Goal: Navigation & Orientation: Understand site structure

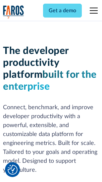
scroll to position [100, 0]
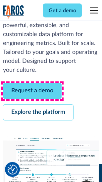
click at [32, 91] on link "Request a demo" at bounding box center [32, 91] width 59 height 16
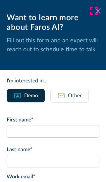
click at [95, 11] on icon at bounding box center [97, 10] width 5 height 5
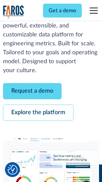
scroll to position [121, 0]
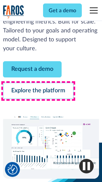
click at [38, 91] on link "Explore the platform" at bounding box center [38, 91] width 71 height 16
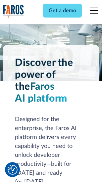
scroll to position [5047, 0]
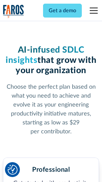
scroll to position [1042, 0]
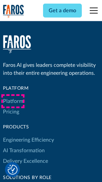
click at [13, 101] on link "Platform" at bounding box center [13, 101] width 20 height 11
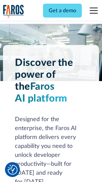
scroll to position [5259, 0]
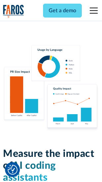
scroll to position [4136, 0]
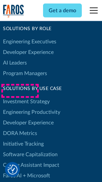
click at [20, 128] on link "DORA Metrics" at bounding box center [20, 133] width 34 height 11
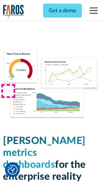
scroll to position [2934, 0]
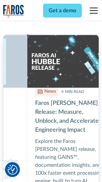
scroll to position [3000, 0]
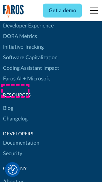
click at [15, 114] on link "Changelog" at bounding box center [15, 119] width 25 height 11
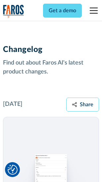
scroll to position [8122, 0]
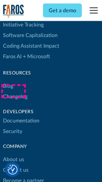
click at [13, 155] on link "About us" at bounding box center [13, 160] width 21 height 11
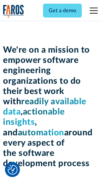
scroll to position [2293, 0]
